Goal: Task Accomplishment & Management: Use online tool/utility

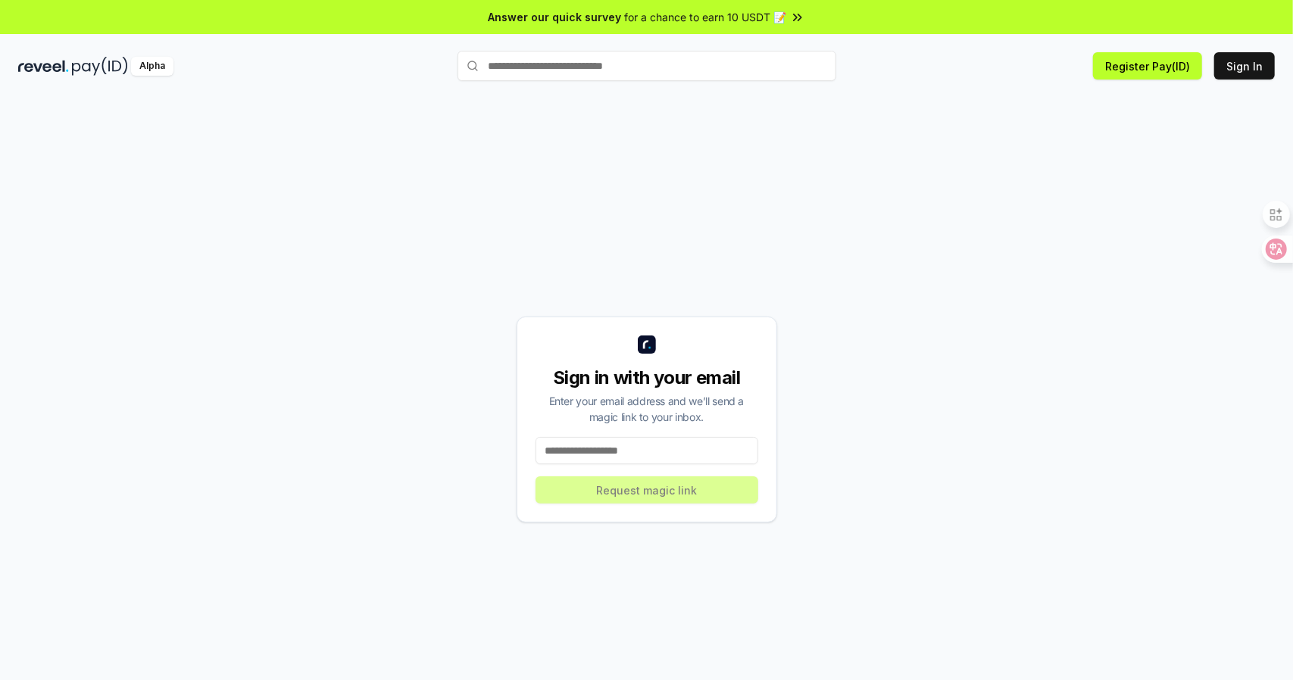
click at [647, 450] on input at bounding box center [647, 450] width 223 height 27
